Goal: Information Seeking & Learning: Understand process/instructions

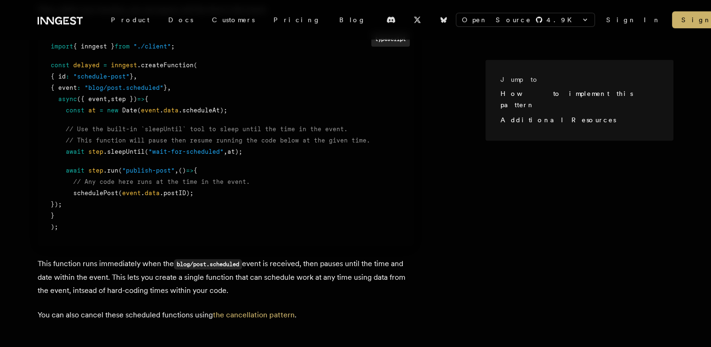
scroll to position [611, 0]
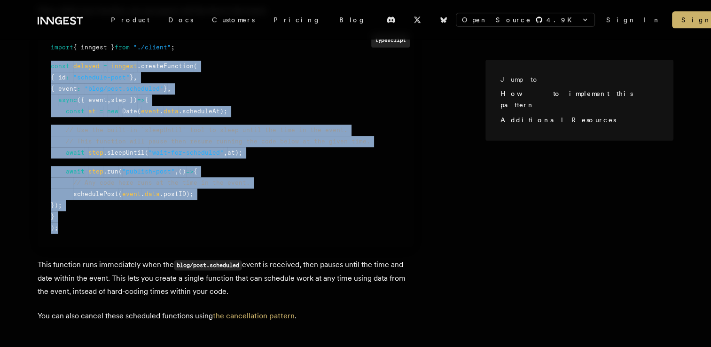
drag, startPoint x: 64, startPoint y: 230, endPoint x: 41, endPoint y: 70, distance: 162.4
click at [41, 70] on pre "typescript import { inngest } from "./client" ; const delayed = inngest .create…" at bounding box center [226, 138] width 376 height 218
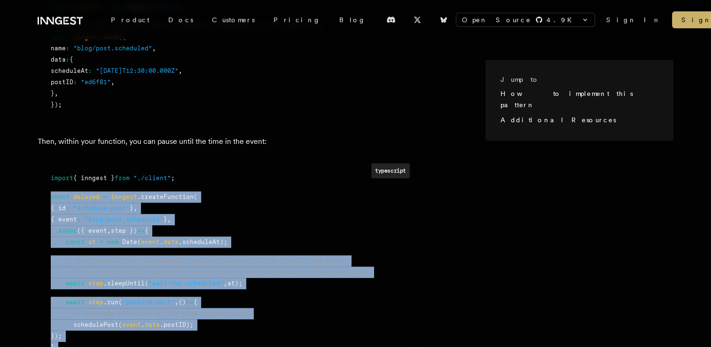
scroll to position [481, 0]
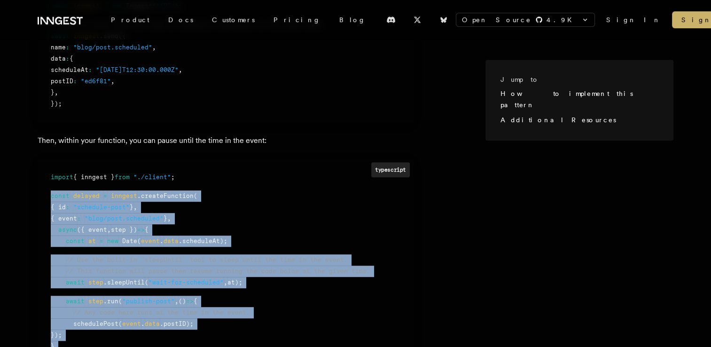
copy div "const delayed = inngest .createFunction ( { id : "schedule-post" } , { event : …"
click at [167, 247] on div at bounding box center [226, 251] width 350 height 8
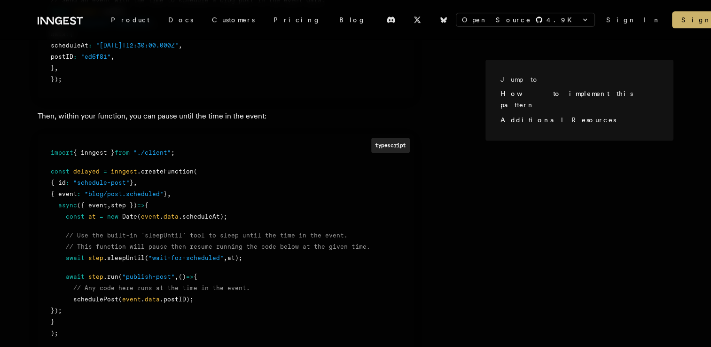
scroll to position [509, 0]
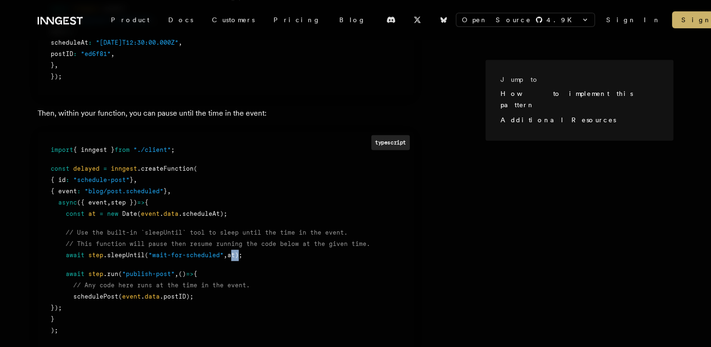
drag, startPoint x: 223, startPoint y: 253, endPoint x: 230, endPoint y: 255, distance: 6.8
click at [230, 255] on span "at);" at bounding box center [235, 255] width 15 height 7
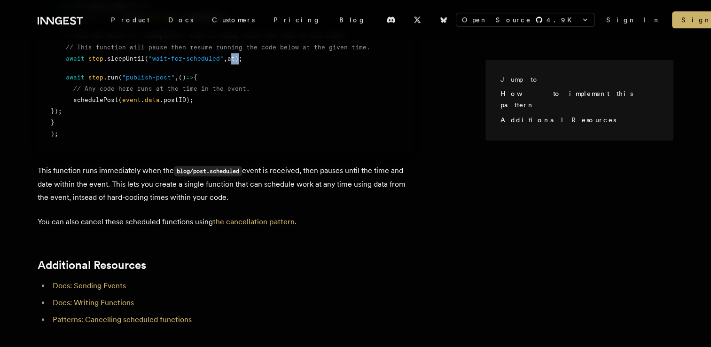
scroll to position [707, 0]
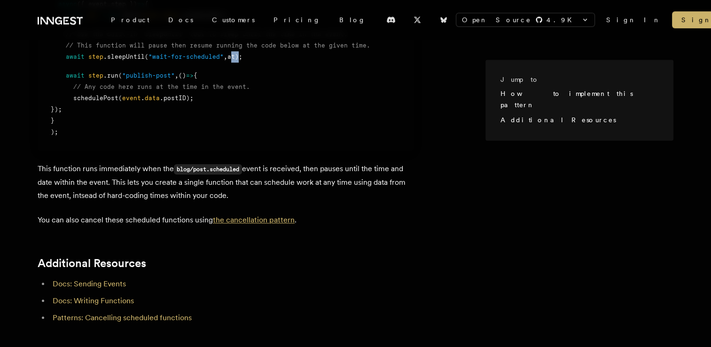
click at [238, 222] on link "the cancellation pattern" at bounding box center [254, 219] width 82 height 9
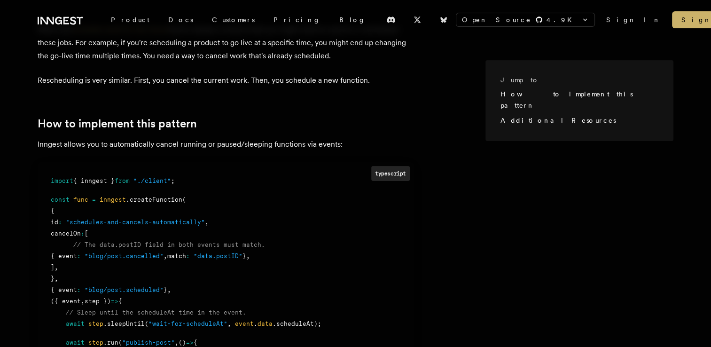
scroll to position [213, 0]
drag, startPoint x: 90, startPoint y: 222, endPoint x: 180, endPoint y: 221, distance: 89.3
click at [180, 221] on span ""schedules-and-cancels-automatically"" at bounding box center [135, 221] width 139 height 7
click at [79, 230] on span "cancelOn" at bounding box center [66, 232] width 30 height 7
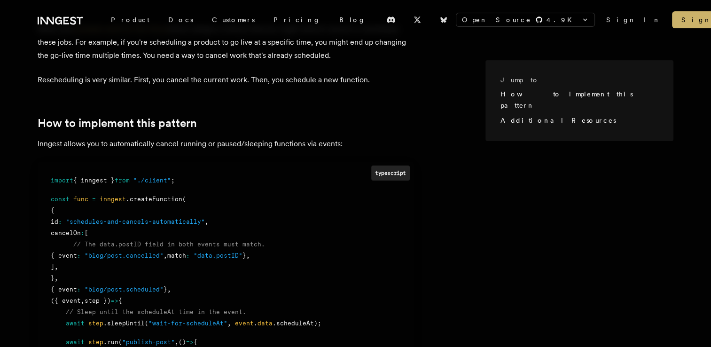
click at [79, 230] on span "cancelOn" at bounding box center [66, 232] width 30 height 7
drag, startPoint x: 79, startPoint y: 230, endPoint x: 88, endPoint y: 254, distance: 25.1
click at [77, 254] on span "{ event" at bounding box center [64, 255] width 26 height 7
drag, startPoint x: 88, startPoint y: 254, endPoint x: 162, endPoint y: 257, distance: 73.9
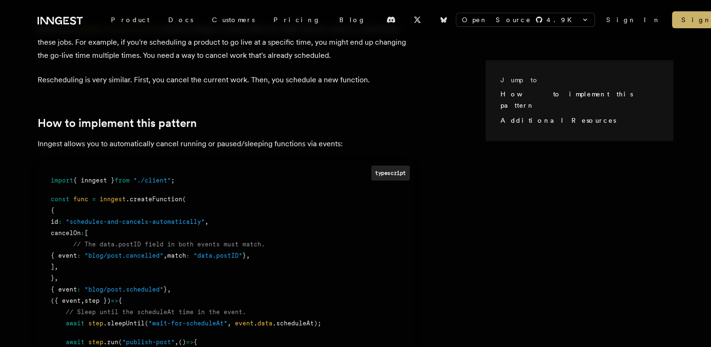
click at [162, 257] on span ""blog/post.cancelled"" at bounding box center [124, 255] width 79 height 7
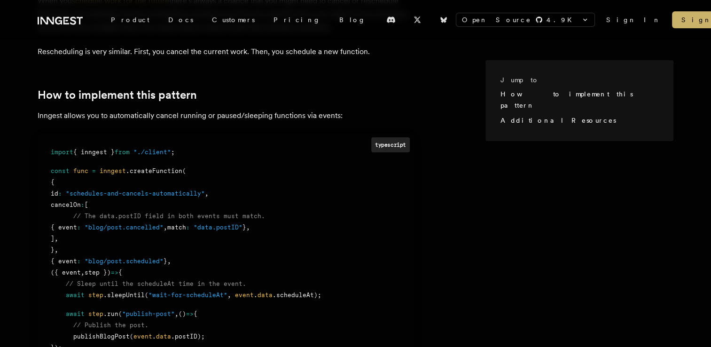
click at [152, 260] on span ""blog/post.scheduled"" at bounding box center [124, 261] width 79 height 7
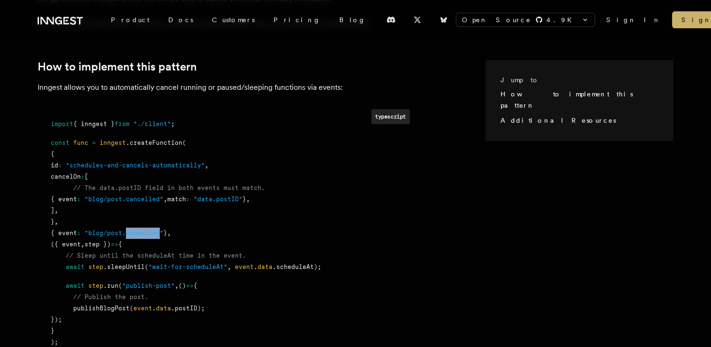
scroll to position [277, 0]
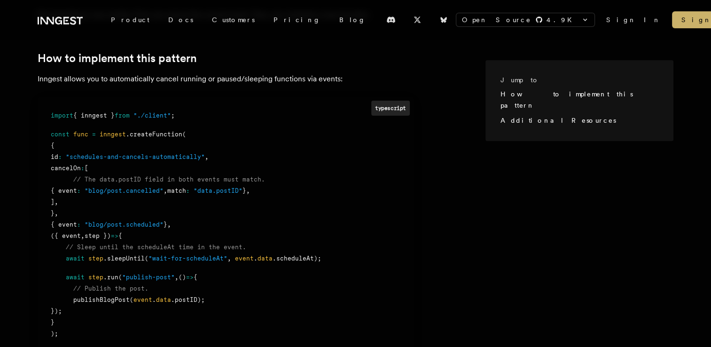
click at [193, 261] on span ""wait-for-scheduleAt"" at bounding box center [188, 258] width 79 height 7
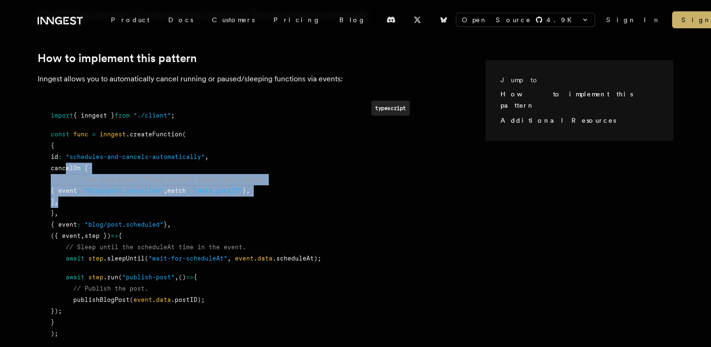
drag, startPoint x: 64, startPoint y: 169, endPoint x: 80, endPoint y: 200, distance: 35.1
click at [80, 200] on div "import { inngest } from "./client" ; const func = inngest .createFunction ( { i…" at bounding box center [226, 224] width 350 height 229
copy div "cancelOn : [ // The data.postID field in both events must match. { event : "blo…"
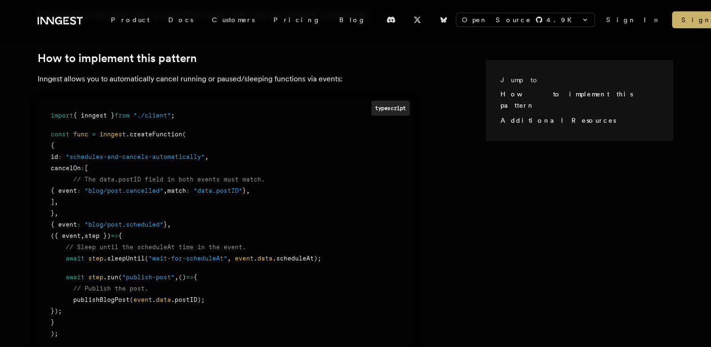
click at [75, 260] on span "await" at bounding box center [75, 258] width 19 height 7
click at [133, 281] on div "await step .run ( "publish-post" , () => {" at bounding box center [226, 277] width 350 height 11
click at [152, 287] on div "// Publish the post." at bounding box center [226, 288] width 350 height 11
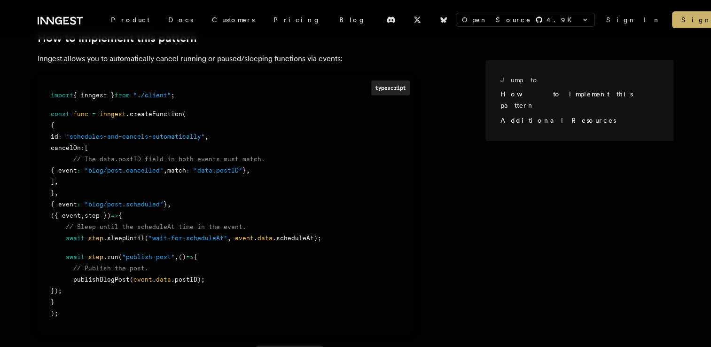
scroll to position [296, 0]
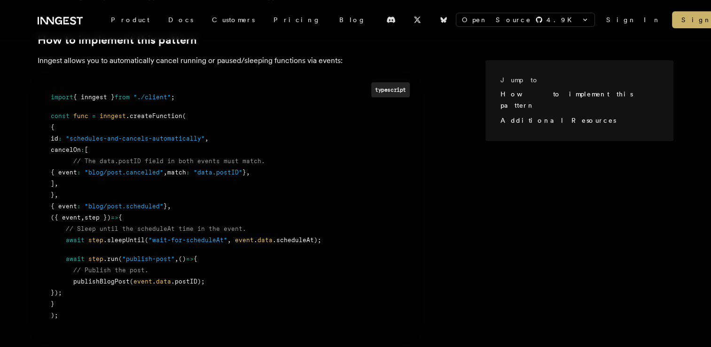
drag, startPoint x: 272, startPoint y: 176, endPoint x: 87, endPoint y: 170, distance: 184.9
click at [87, 170] on div "{ event : "blog/post.cancelled" , match : "data.postID" } ," at bounding box center [226, 172] width 350 height 11
click at [77, 170] on span "{ event" at bounding box center [64, 172] width 26 height 7
click at [86, 140] on span ""schedules-and-cancels-automatically"" at bounding box center [135, 138] width 139 height 7
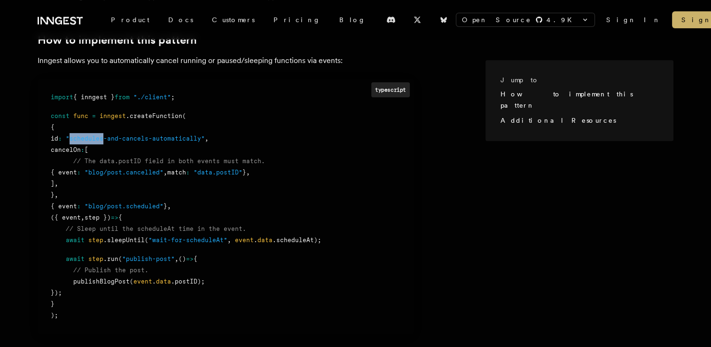
drag, startPoint x: 86, startPoint y: 140, endPoint x: 85, endPoint y: 170, distance: 30.1
click at [77, 170] on span "{ event" at bounding box center [64, 172] width 26 height 7
drag, startPoint x: 85, startPoint y: 170, endPoint x: 125, endPoint y: 210, distance: 55.8
click at [125, 210] on div "{ event : "blog/post.scheduled" } ," at bounding box center [226, 206] width 350 height 11
click at [26, 183] on div "Jump to How to implement this pattern Additional Resources When you schedule wo…" at bounding box center [355, 274] width 711 height 701
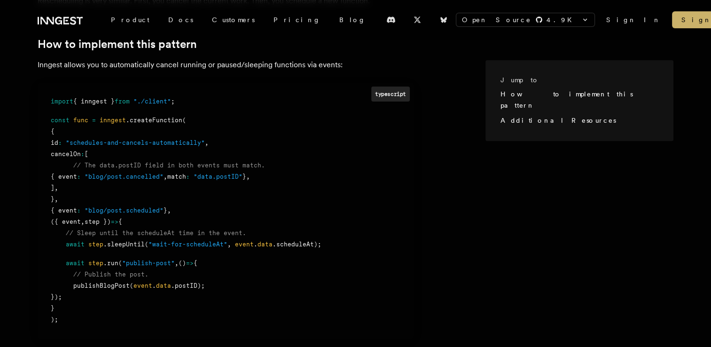
scroll to position [291, 0]
